Goal: Task Accomplishment & Management: Manage account settings

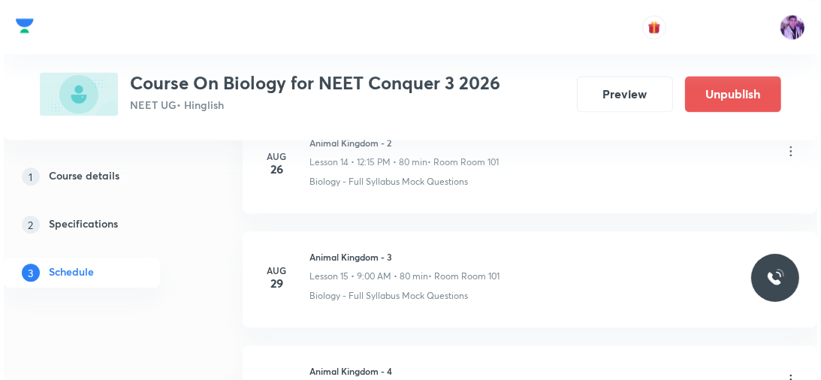
scroll to position [4061, 0]
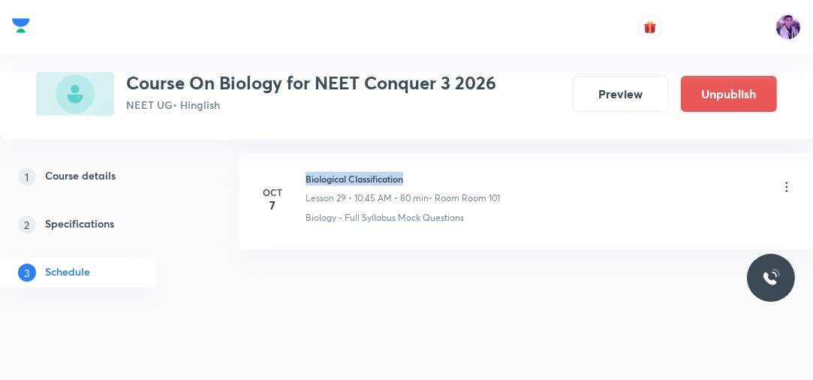
drag, startPoint x: 306, startPoint y: 169, endPoint x: 431, endPoint y: 161, distance: 125.0
click at [431, 161] on li "Oct 7 Biological Classification Lesson 29 • 10:45 AM • 80 min • Room Room 101 B…" at bounding box center [526, 201] width 575 height 96
copy h6 "Biological Classification"
click at [789, 180] on icon at bounding box center [787, 187] width 15 height 15
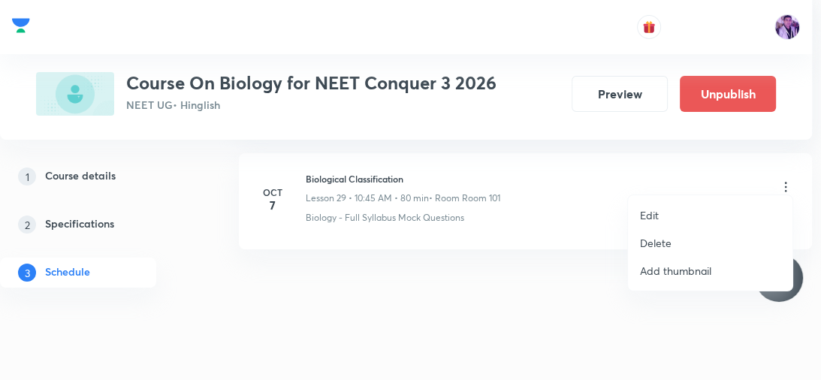
click at [692, 212] on li "Edit" at bounding box center [710, 215] width 164 height 28
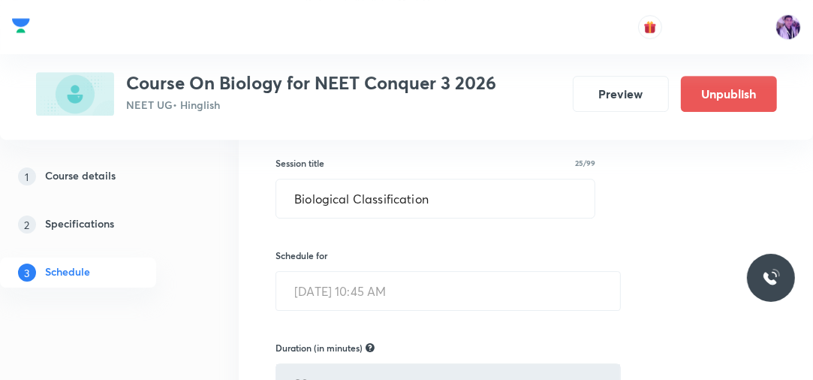
scroll to position [3400, 0]
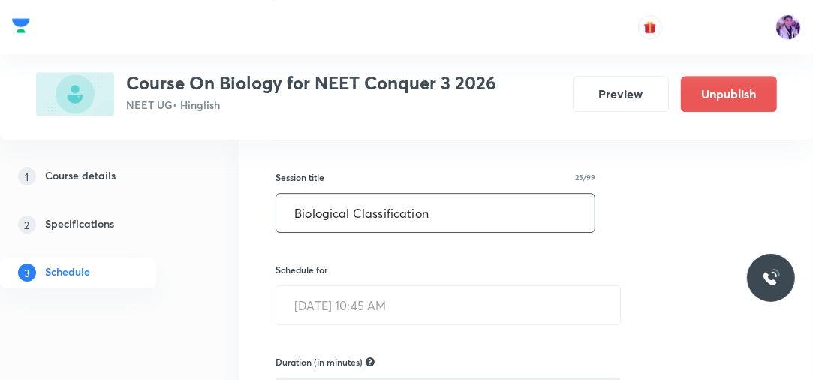
click at [451, 203] on input "Biological Classification" at bounding box center [435, 213] width 318 height 38
type input "B"
type input "b"
type input "Biomolecules"
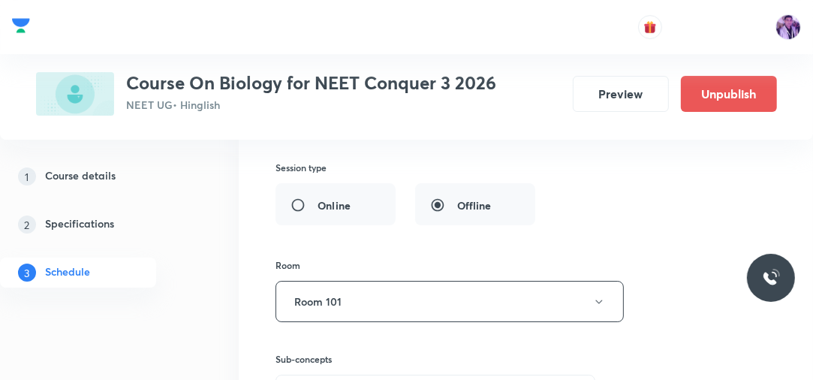
scroll to position [3689, 0]
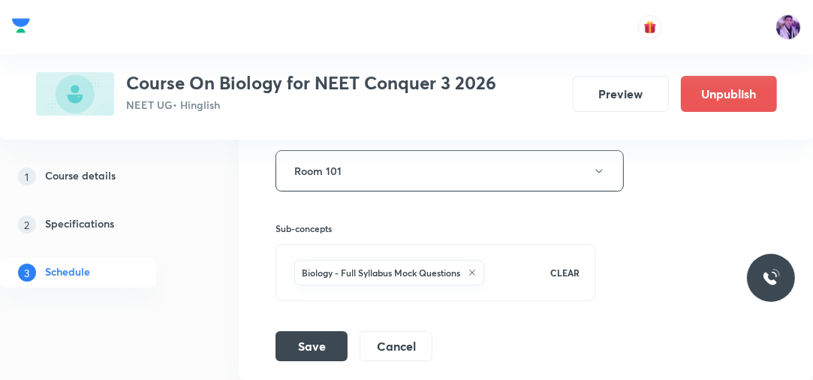
scroll to position [3833, 0]
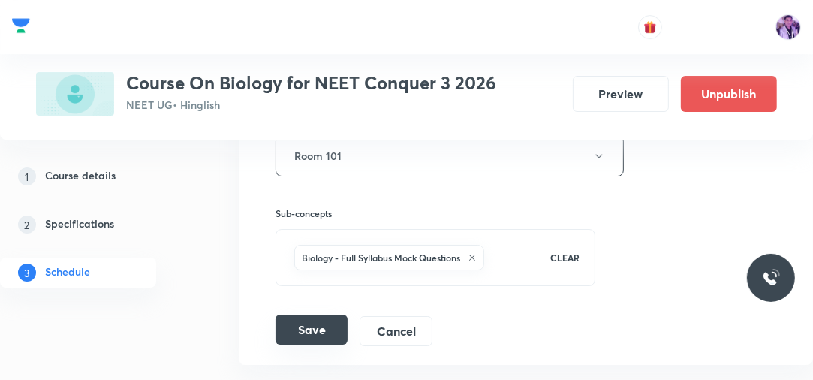
click at [318, 315] on button "Save" at bounding box center [312, 330] width 72 height 30
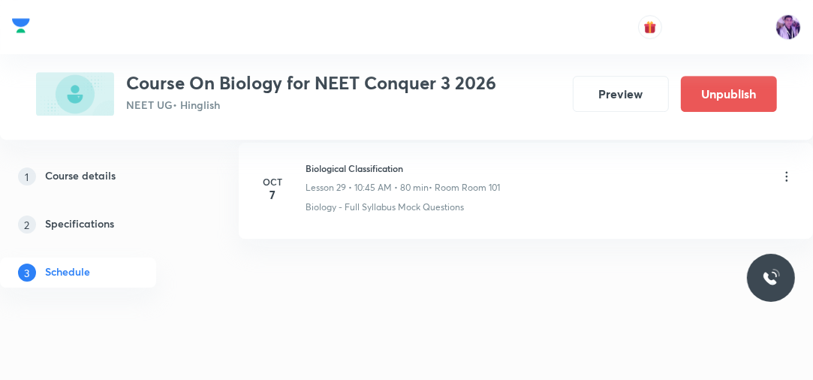
scroll to position [3398, 0]
